Goal: Information Seeking & Learning: Learn about a topic

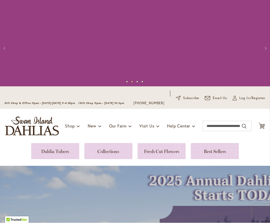
click link
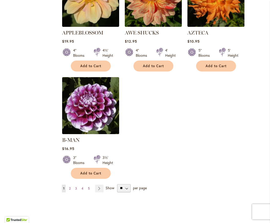
scroll to position [619, 0]
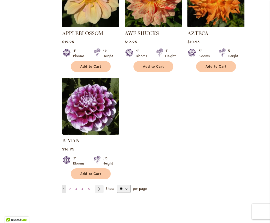
click at [70, 187] on span "2" at bounding box center [70, 189] width 2 height 4
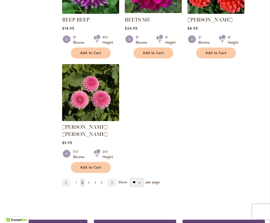
scroll to position [626, 0]
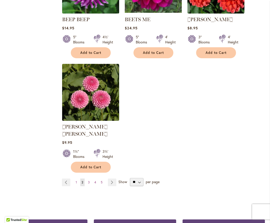
click at [87, 179] on link "Page 3" at bounding box center [89, 183] width 4 height 8
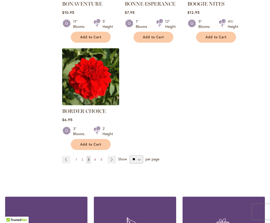
scroll to position [640, 0]
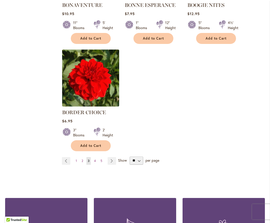
click at [75, 160] on link "Page 1" at bounding box center [76, 161] width 4 height 8
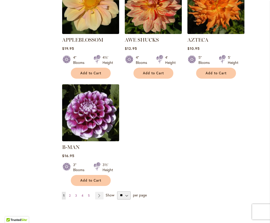
scroll to position [613, 0]
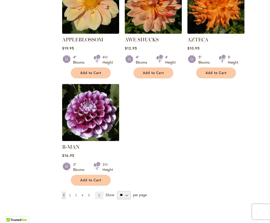
click at [69, 194] on span "2" at bounding box center [70, 196] width 2 height 4
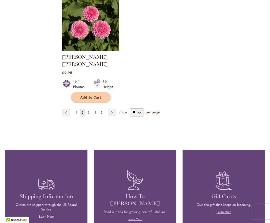
scroll to position [690, 0]
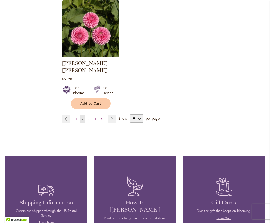
click at [89, 117] on span "3" at bounding box center [89, 119] width 2 height 4
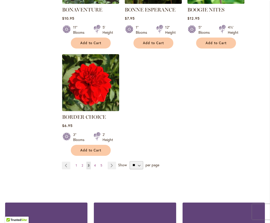
scroll to position [629, 0]
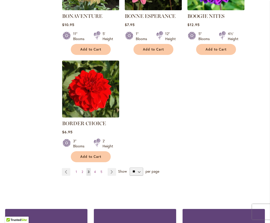
click at [95, 172] on span "4" at bounding box center [95, 172] width 2 height 4
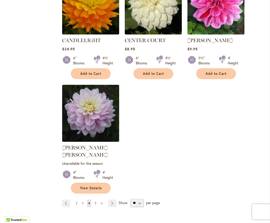
scroll to position [621, 0]
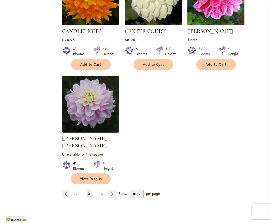
click at [95, 192] on span "5" at bounding box center [96, 194] width 2 height 4
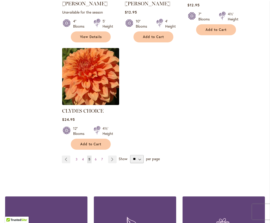
scroll to position [651, 0]
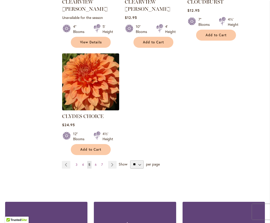
click at [95, 163] on span "6" at bounding box center [96, 165] width 2 height 4
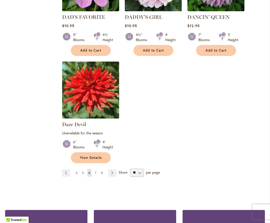
scroll to position [650, 0]
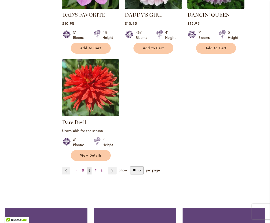
click at [95, 169] on span "7" at bounding box center [96, 171] width 2 height 4
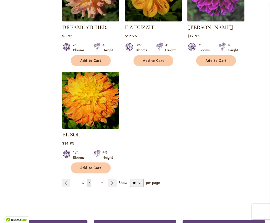
scroll to position [626, 0]
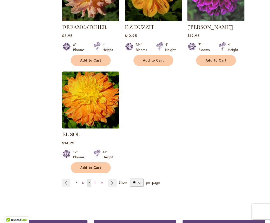
click at [94, 179] on link "Page 8" at bounding box center [95, 183] width 4 height 8
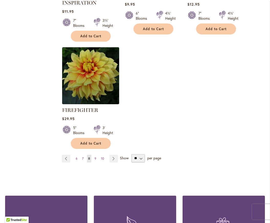
scroll to position [667, 0]
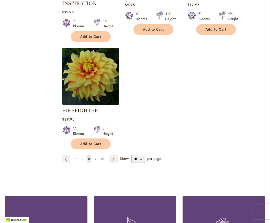
click at [95, 159] on span "9" at bounding box center [96, 159] width 2 height 4
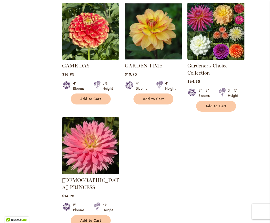
scroll to position [608, 0]
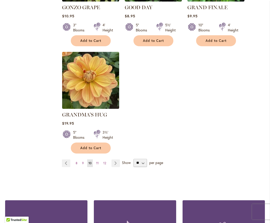
scroll to position [640, 0]
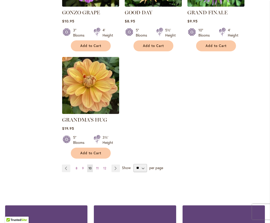
click at [97, 166] on span "11" at bounding box center [97, 168] width 3 height 4
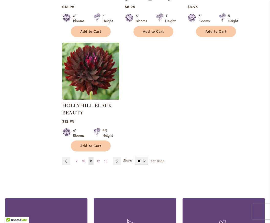
scroll to position [664, 0]
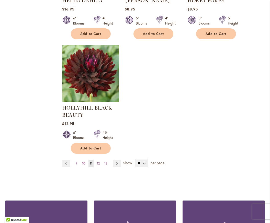
click at [98, 164] on span "12" at bounding box center [98, 164] width 3 height 4
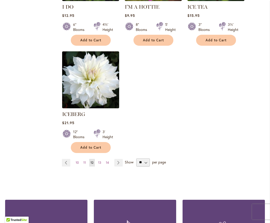
scroll to position [642, 0]
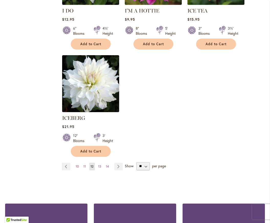
click at [99, 165] on span "13" at bounding box center [99, 167] width 3 height 4
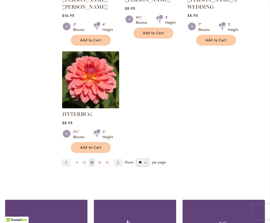
scroll to position [659, 0]
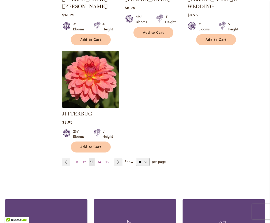
click at [98, 160] on span "14" at bounding box center [99, 162] width 3 height 4
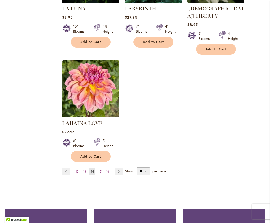
scroll to position [638, 0]
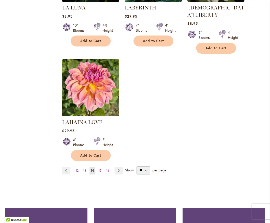
click at [99, 169] on span "15" at bounding box center [99, 171] width 3 height 4
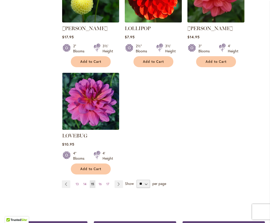
scroll to position [630, 0]
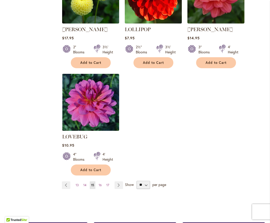
click at [100, 183] on span "16" at bounding box center [100, 185] width 3 height 4
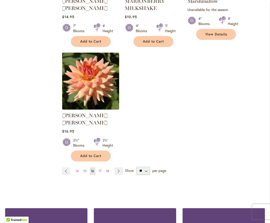
scroll to position [650, 0]
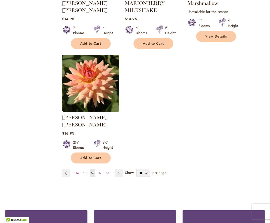
click at [98, 170] on link "Page 17" at bounding box center [99, 174] width 5 height 8
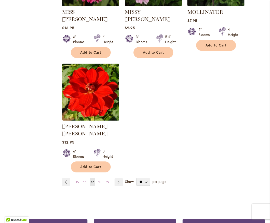
scroll to position [631, 0]
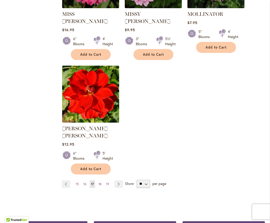
click at [99, 182] on span "18" at bounding box center [99, 184] width 3 height 4
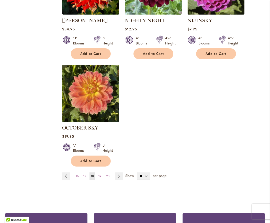
scroll to position [633, 0]
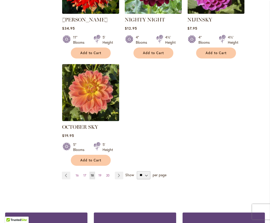
click at [100, 174] on span "19" at bounding box center [99, 176] width 3 height 4
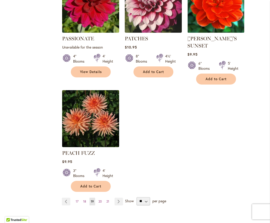
scroll to position [620, 0]
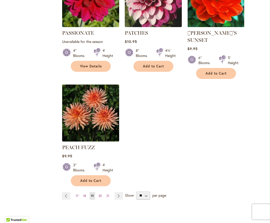
click at [100, 194] on span "20" at bounding box center [99, 196] width 3 height 4
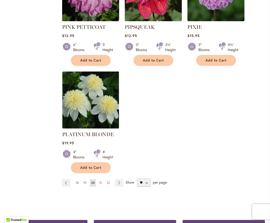
scroll to position [651, 0]
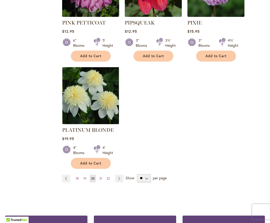
click at [99, 177] on span "21" at bounding box center [100, 179] width 3 height 4
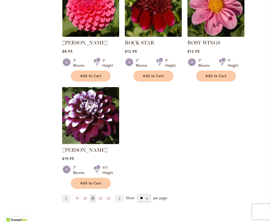
scroll to position [610, 0]
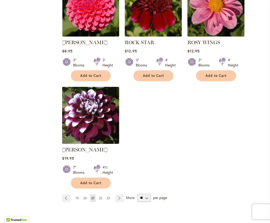
click at [99, 200] on link "Page 22" at bounding box center [101, 199] width 6 height 8
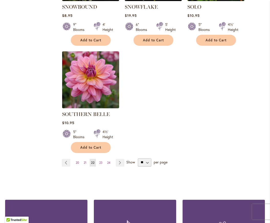
scroll to position [645, 0]
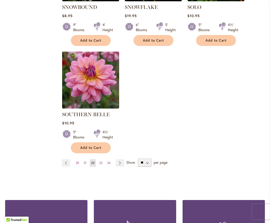
click at [100, 161] on span "23" at bounding box center [100, 163] width 3 height 4
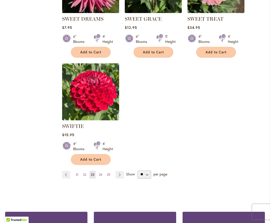
scroll to position [640, 0]
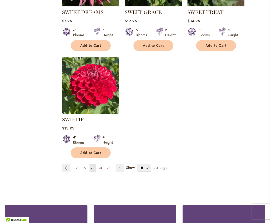
click at [103, 168] on link "Page 24" at bounding box center [101, 168] width 6 height 8
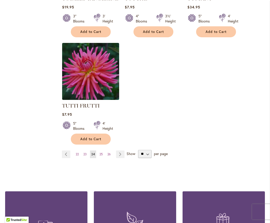
scroll to position [657, 0]
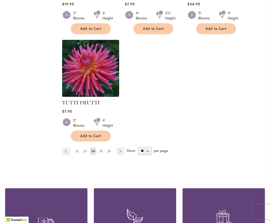
click at [102, 148] on link "Page 25" at bounding box center [101, 152] width 6 height 8
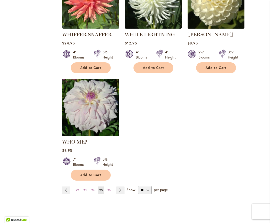
scroll to position [624, 0]
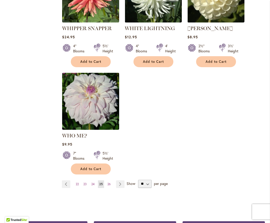
click at [111, 182] on span "26" at bounding box center [108, 184] width 3 height 4
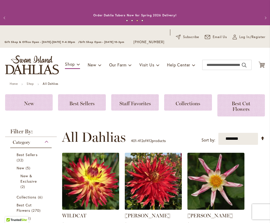
click at [88, 102] on span "Best Sellers" at bounding box center [81, 104] width 25 height 6
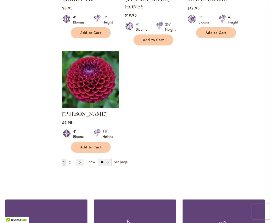
scroll to position [617, 0]
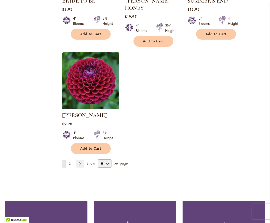
click at [71, 160] on link "Page 2" at bounding box center [70, 164] width 4 height 8
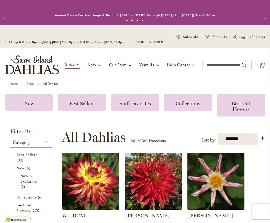
click at [148, 104] on span "Staff Favorites" at bounding box center [134, 104] width 31 height 6
click at [200, 103] on span "Collections" at bounding box center [188, 104] width 25 height 6
click at [244, 106] on span "Best Cut Flowers" at bounding box center [241, 107] width 19 height 12
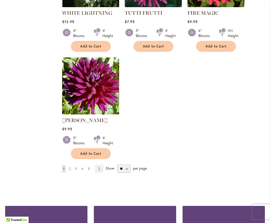
scroll to position [613, 0]
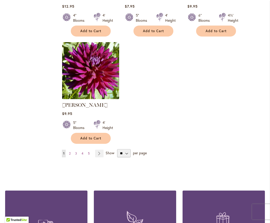
click at [71, 154] on link "Page 2" at bounding box center [70, 154] width 4 height 8
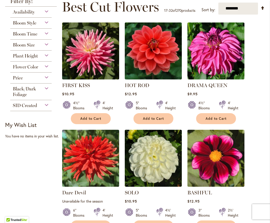
scroll to position [101, 0]
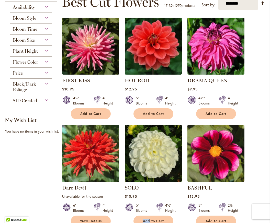
click at [227, 100] on div "4' Height" at bounding box center [231, 101] width 25 height 10
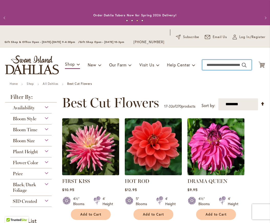
click at [223, 65] on input "Search" at bounding box center [226, 65] width 49 height 10
type input "**********"
